Goal: Transaction & Acquisition: Purchase product/service

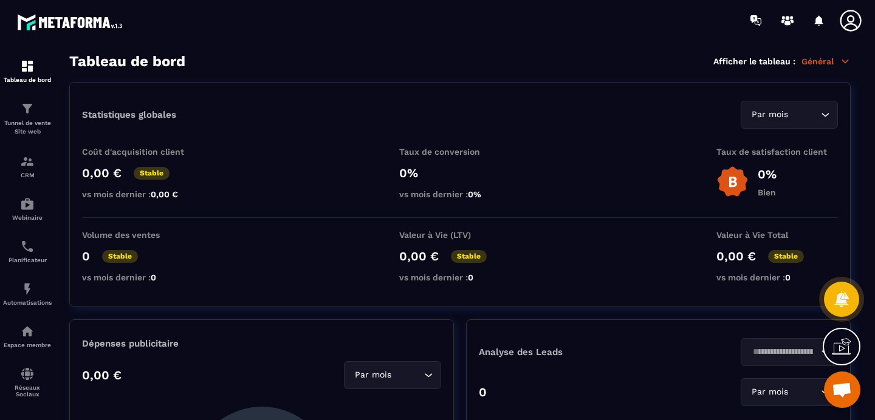
scroll to position [3245, 0]
click at [28, 170] on div "CRM" at bounding box center [27, 166] width 49 height 24
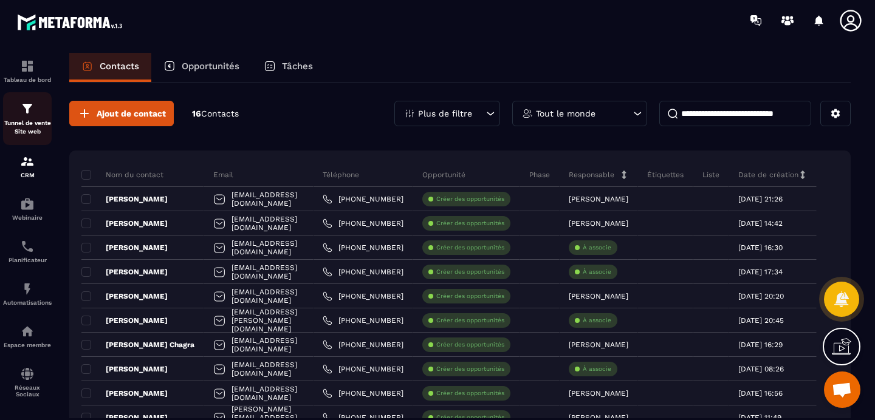
click at [34, 139] on link "Tunnel de vente Site web" at bounding box center [27, 118] width 49 height 53
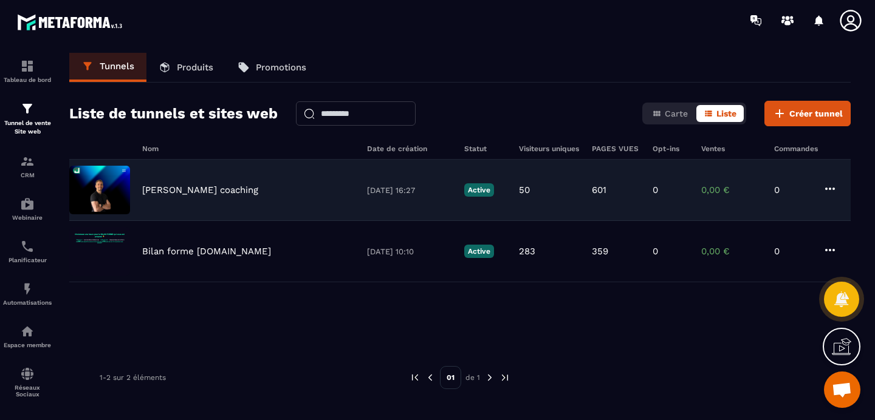
click at [151, 188] on p "[PERSON_NAME] coaching" at bounding box center [200, 190] width 116 height 11
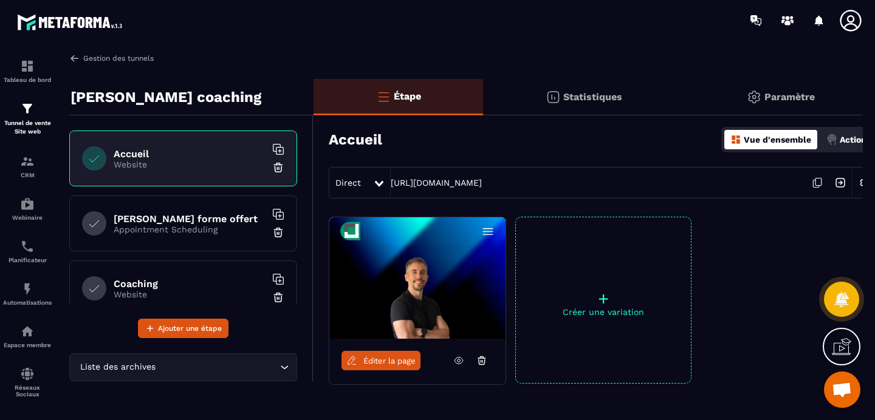
click at [82, 60] on link "Gestion des tunnels" at bounding box center [111, 58] width 84 height 11
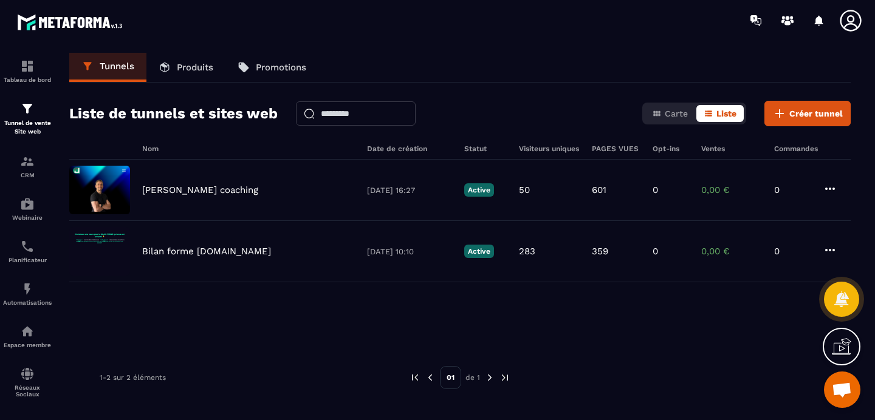
click at [201, 68] on p "Produits" at bounding box center [195, 67] width 36 height 11
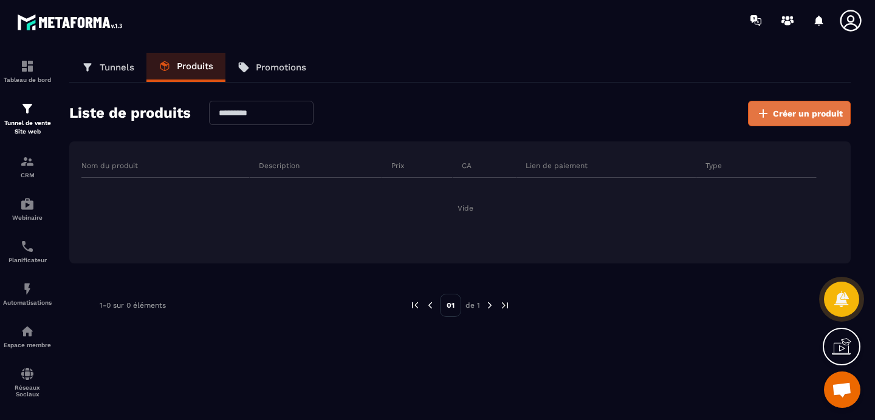
click at [781, 122] on button "Créer un produit" at bounding box center [799, 114] width 103 height 26
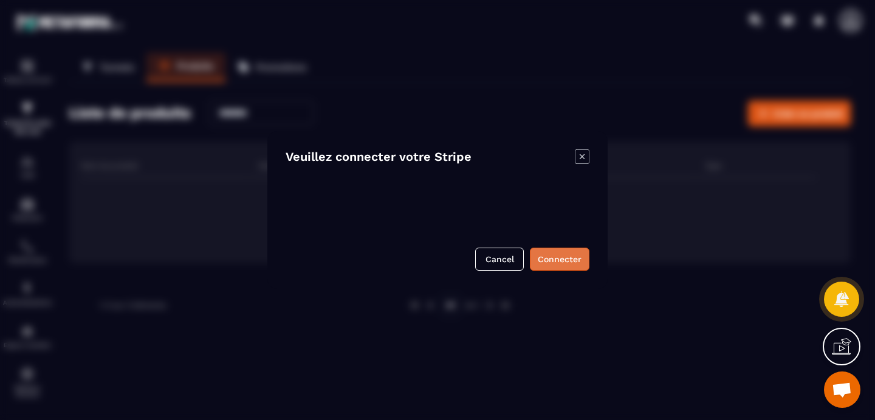
click at [549, 258] on button "Connecter" at bounding box center [560, 259] width 60 height 23
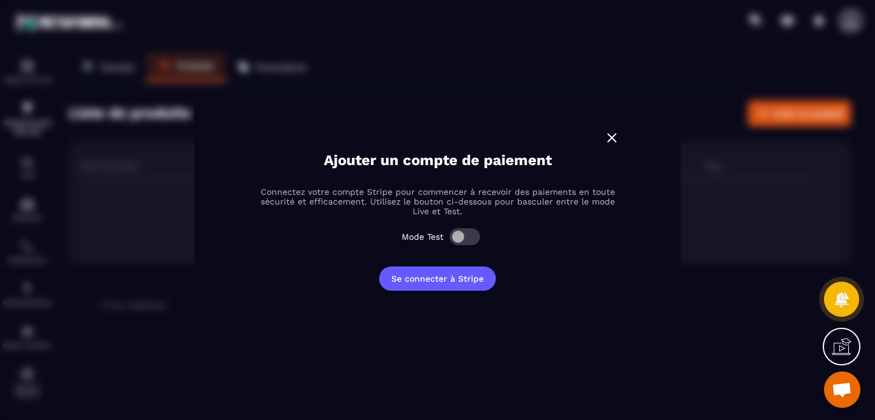
click at [613, 131] on img "Modal window" at bounding box center [612, 138] width 16 height 16
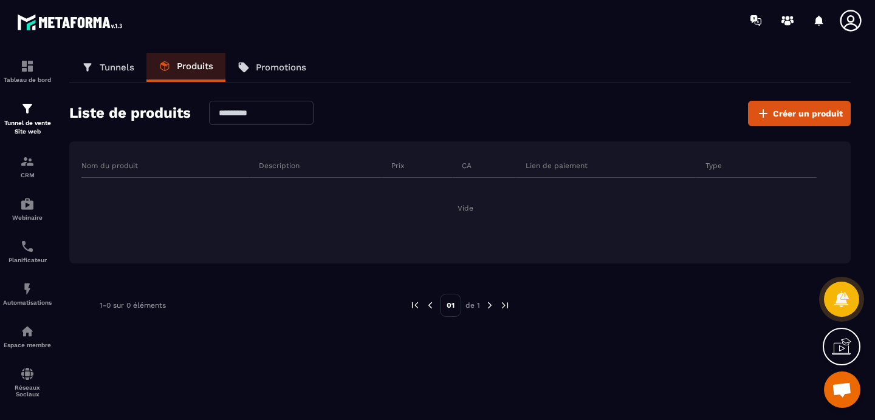
click at [269, 68] on p "Promotions" at bounding box center [281, 67] width 50 height 11
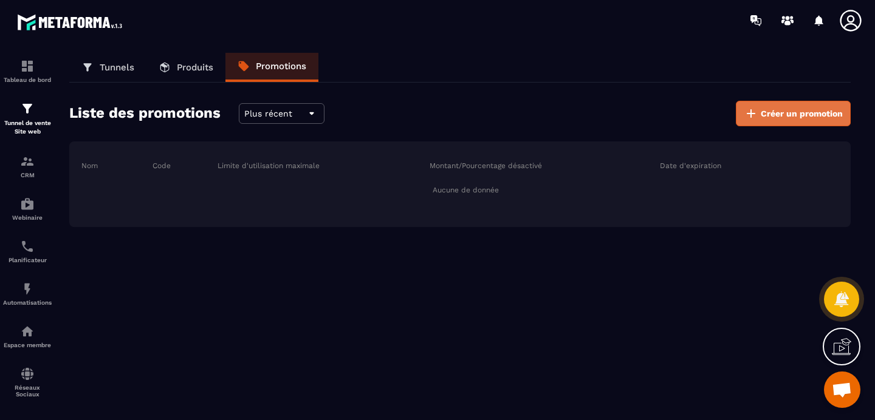
click at [770, 119] on span "Créer un promotion" at bounding box center [802, 114] width 82 height 12
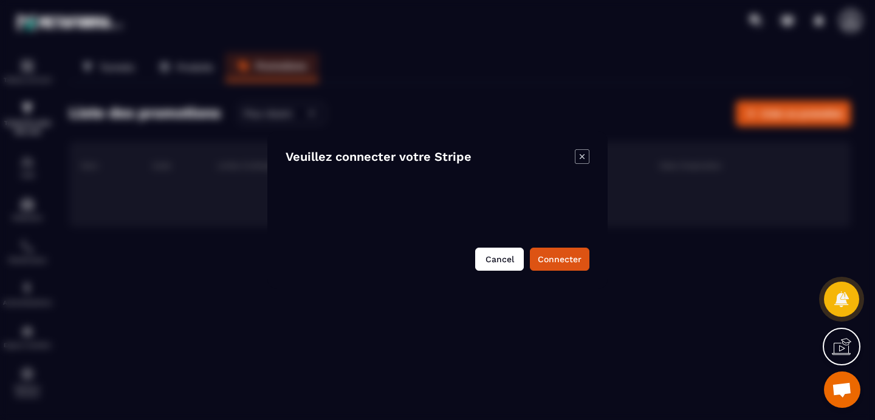
click at [515, 258] on button "Cancel" at bounding box center [499, 259] width 49 height 23
